Goal: Transaction & Acquisition: Purchase product/service

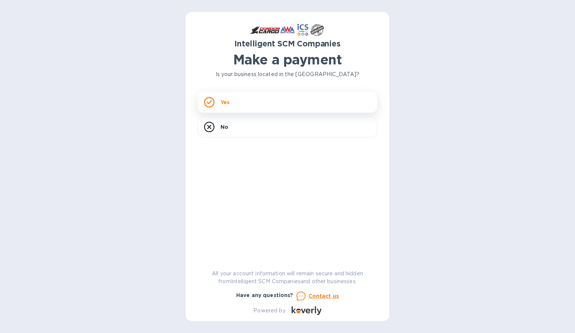
click at [227, 100] on p "Yes" at bounding box center [225, 102] width 9 height 7
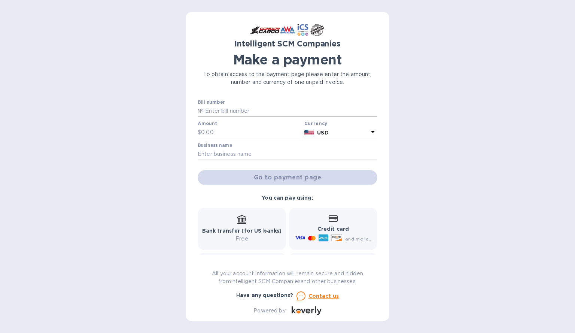
click at [239, 109] on input "text" at bounding box center [291, 111] width 174 height 11
type input "s"
type input "S00517577, S00507445, S00517328"
click at [212, 135] on input "text" at bounding box center [251, 132] width 100 height 11
type input "1,758.79"
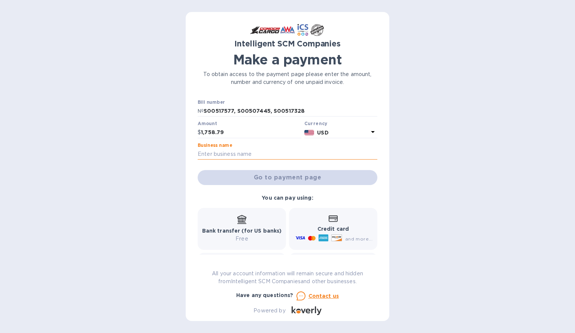
click at [219, 154] on input "text" at bounding box center [288, 154] width 180 height 11
type input "Northwest International"
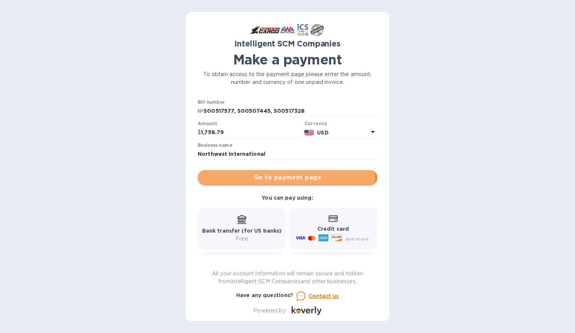
click at [280, 176] on span "Go to payment page" at bounding box center [288, 177] width 168 height 9
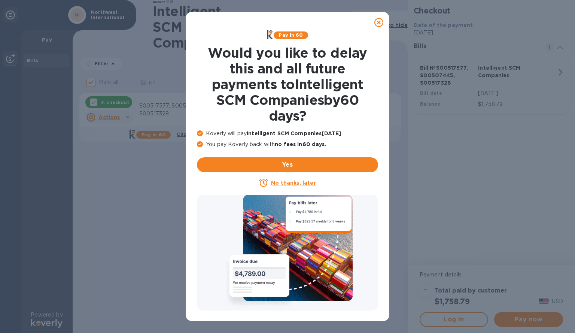
click at [294, 182] on u "No thanks, later" at bounding box center [293, 183] width 45 height 6
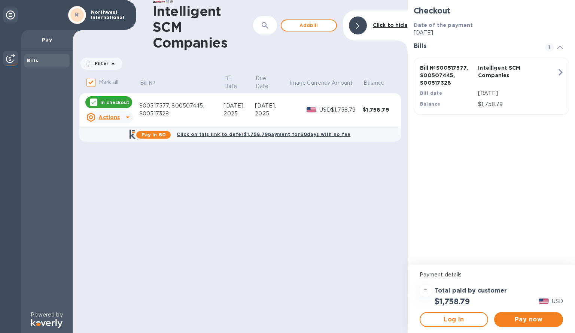
click at [116, 102] on p "In checkout" at bounding box center [114, 102] width 29 height 6
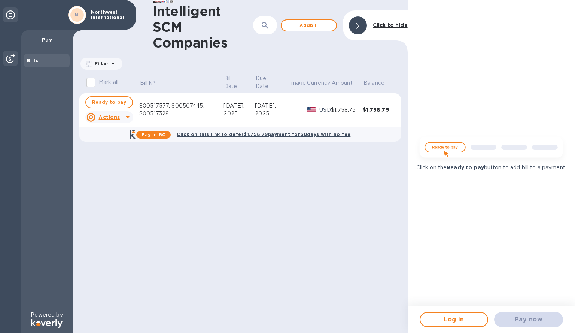
click at [118, 116] on u "Actions" at bounding box center [109, 117] width 21 height 6
click at [110, 148] on b "Open bill" at bounding box center [118, 148] width 25 height 6
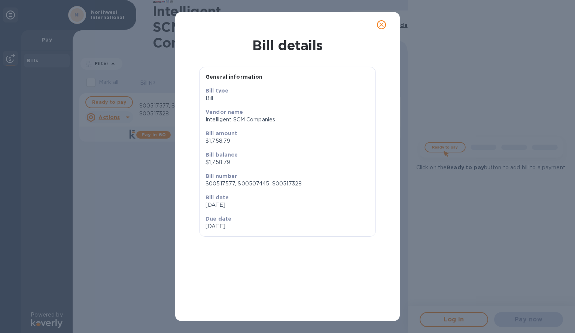
click at [386, 21] on button "close" at bounding box center [382, 25] width 18 height 18
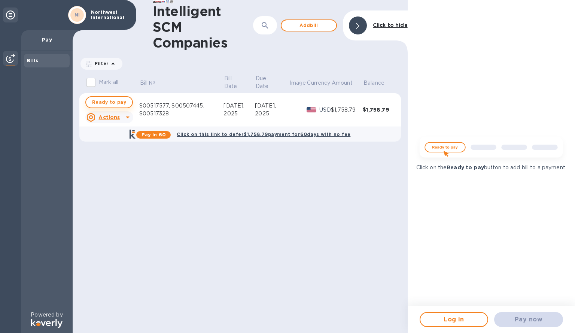
click at [103, 102] on span "Ready to pay" at bounding box center [109, 102] width 34 height 9
checkbox input "true"
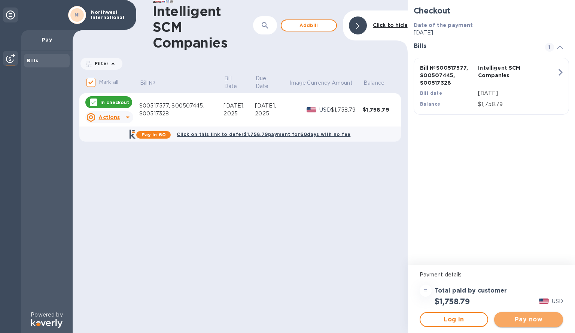
click at [534, 318] on span "Pay now" at bounding box center [528, 319] width 57 height 9
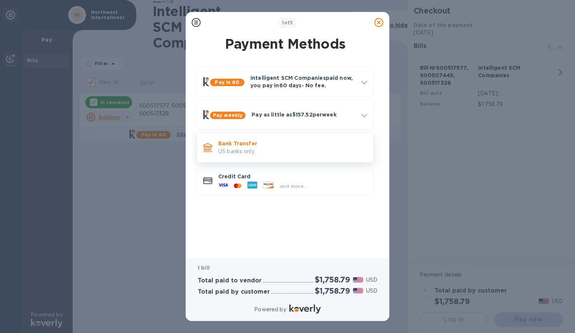
click at [246, 142] on p "Bank Transfer" at bounding box center [292, 143] width 149 height 7
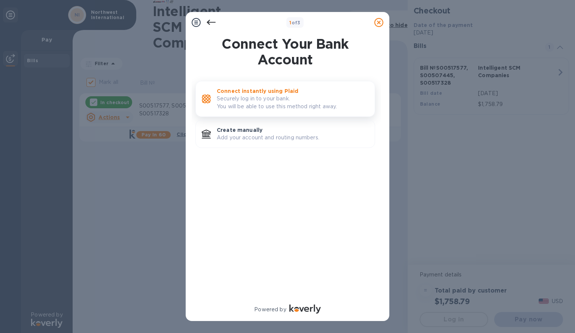
click at [256, 97] on p "Securely log in to your bank. You will be able to use this method right away." at bounding box center [293, 103] width 152 height 16
click at [298, 100] on p "Securely log in to your bank. You will be able to use this method right away." at bounding box center [293, 103] width 152 height 16
